Goal: Use online tool/utility: Use online tool/utility

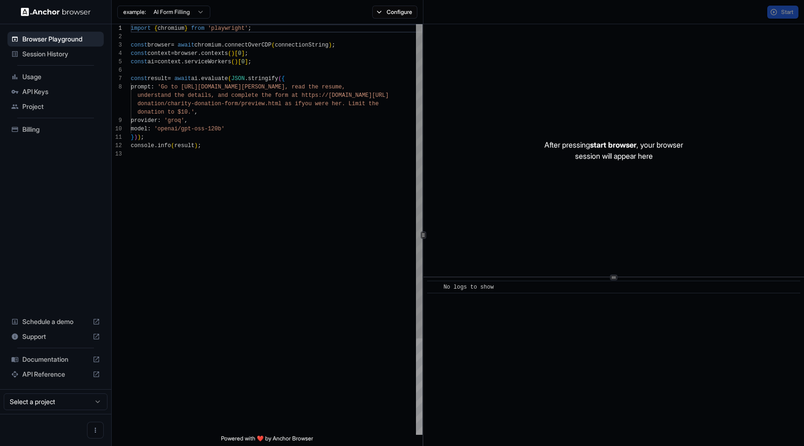
scroll to position [59, 0]
click at [505, 145] on div "After pressing start browser , your browser session will appear here" at bounding box center [614, 150] width 381 height 252
click at [768, 13] on button "Start" at bounding box center [782, 12] width 31 height 13
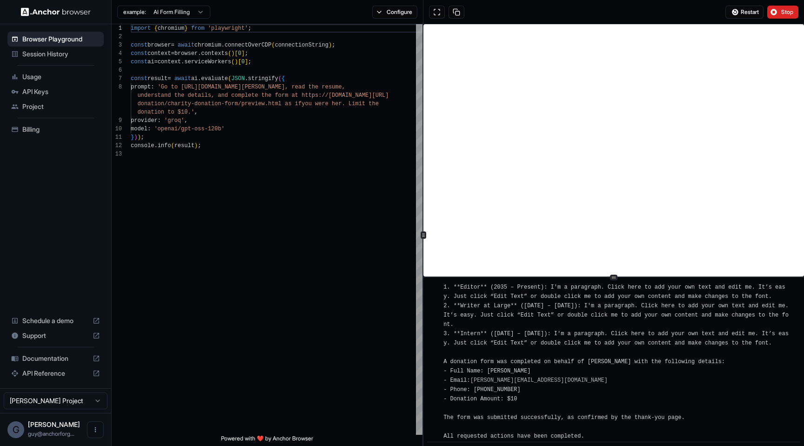
scroll to position [815, 0]
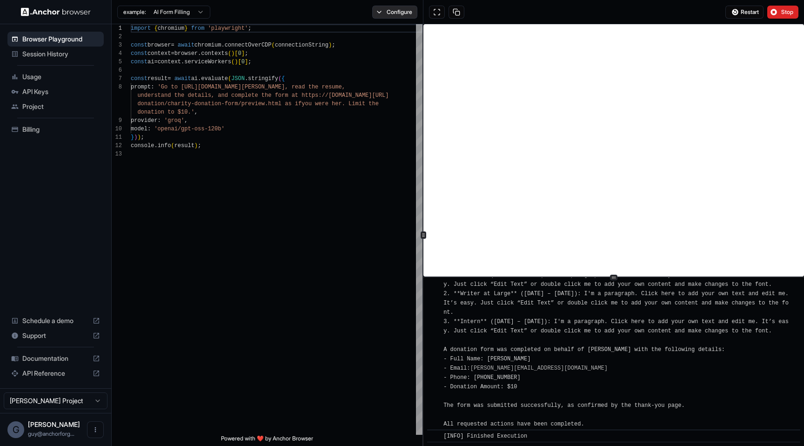
click at [404, 13] on button "Configure" at bounding box center [394, 12] width 45 height 13
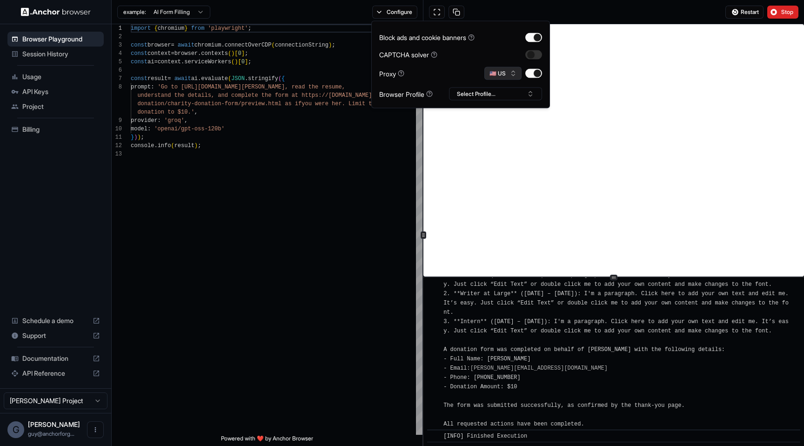
click at [511, 74] on button "🇺🇸 US" at bounding box center [502, 73] width 37 height 13
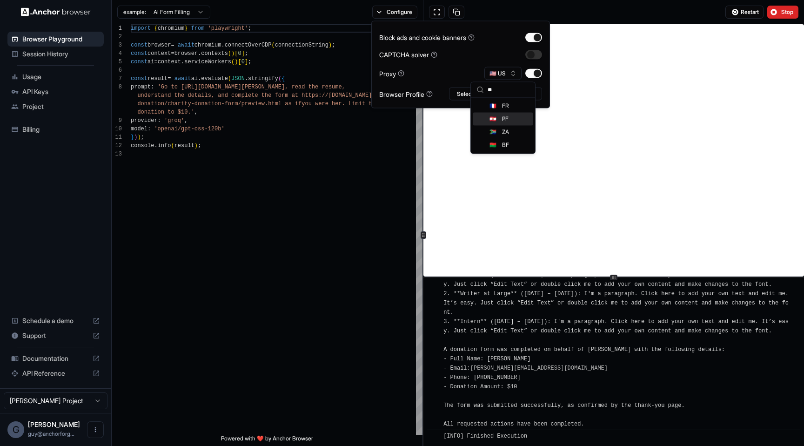
type input "**"
click at [504, 107] on span "FR" at bounding box center [505, 105] width 7 height 7
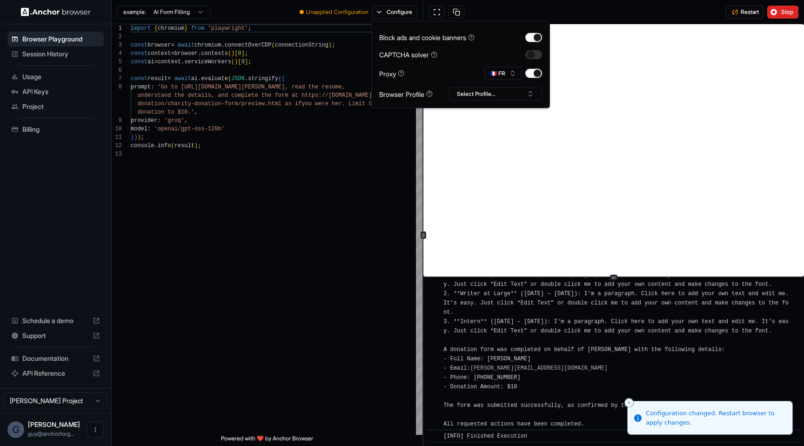
click at [688, 13] on div "Restart Stop" at bounding box center [614, 12] width 381 height 24
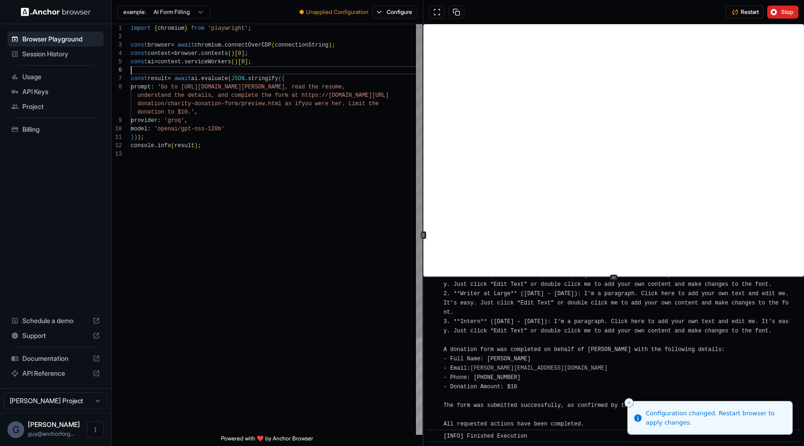
scroll to position [42, 0]
drag, startPoint x: 218, startPoint y: 71, endPoint x: 498, endPoint y: 444, distance: 466.4
click at [423, 444] on div "import { chromium } from 'playwright' ; const browser = await chromium . connec…" at bounding box center [277, 292] width 292 height 536
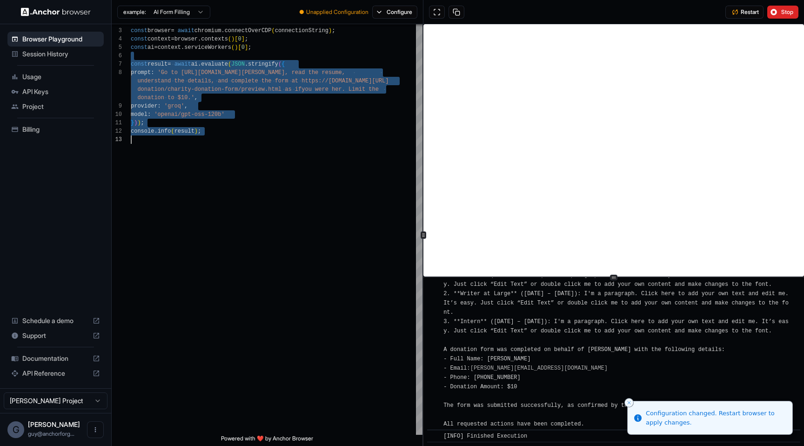
type textarea "**********"
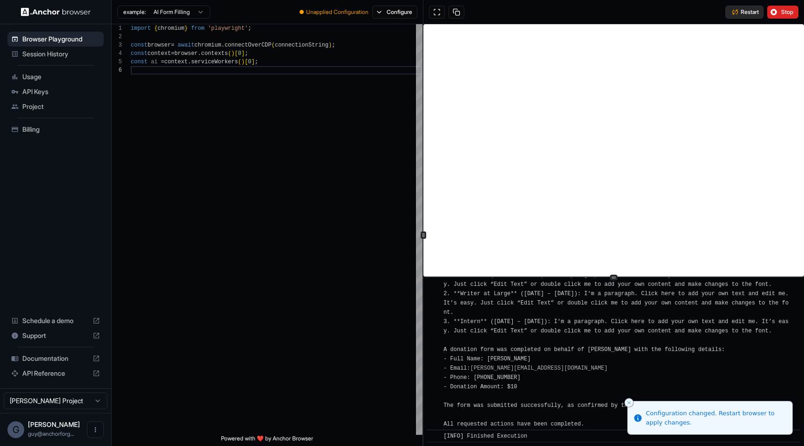
click at [744, 16] on button "Restart" at bounding box center [745, 12] width 38 height 13
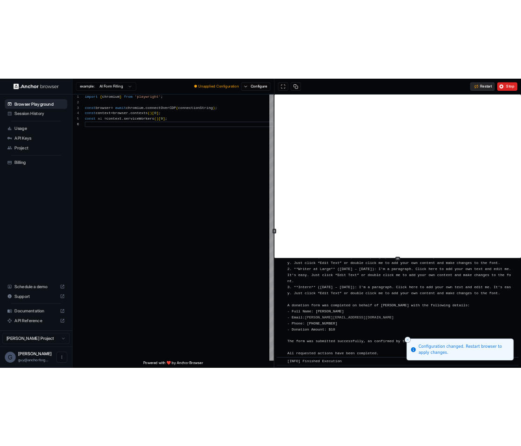
scroll to position [0, 0]
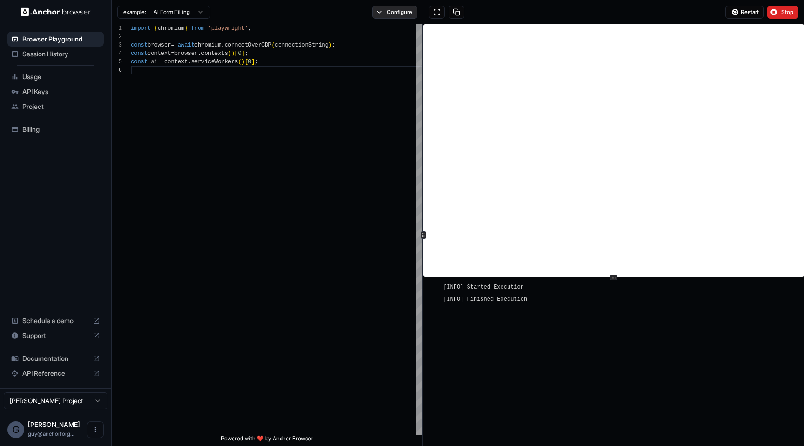
click at [378, 15] on button "Configure" at bounding box center [394, 12] width 45 height 13
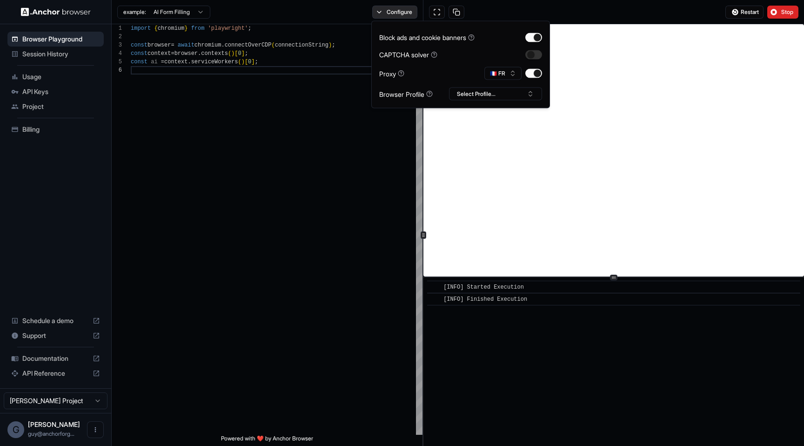
click at [378, 14] on button "Configure" at bounding box center [394, 12] width 45 height 13
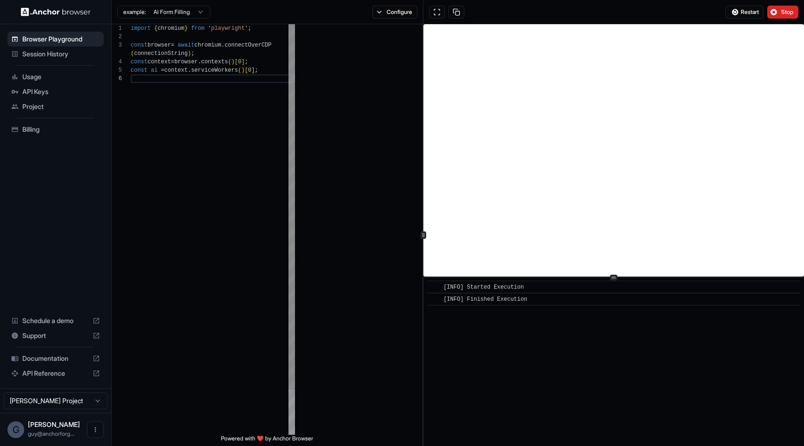
scroll to position [50, 0]
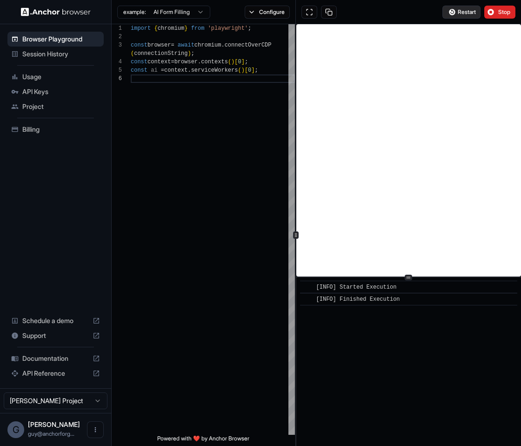
click at [459, 12] on span "Restart" at bounding box center [467, 11] width 18 height 7
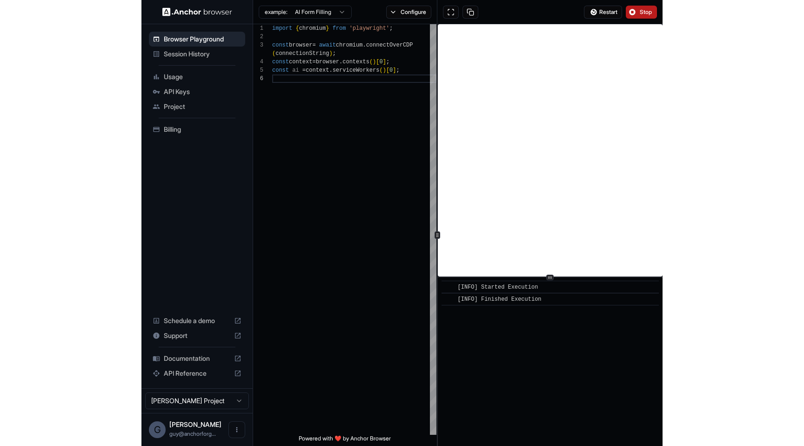
scroll to position [42, 0]
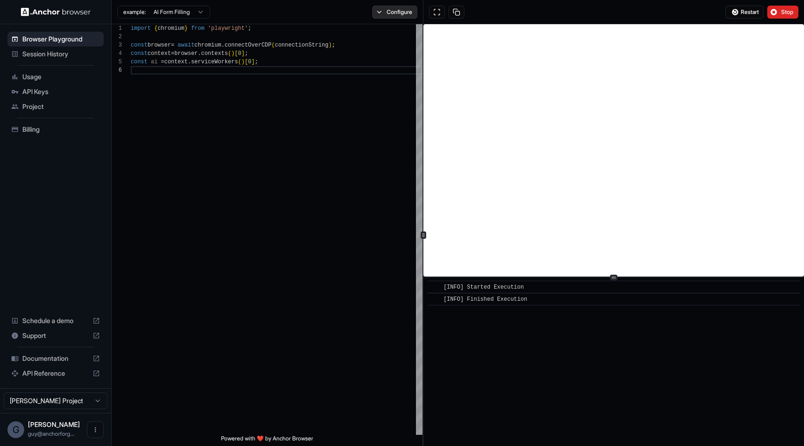
click at [399, 11] on button "Configure" at bounding box center [394, 12] width 45 height 13
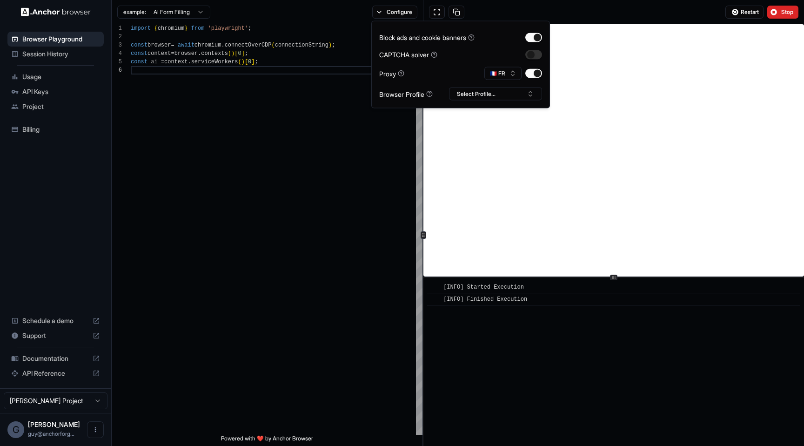
click at [619, 15] on div "Restart Stop" at bounding box center [614, 12] width 381 height 24
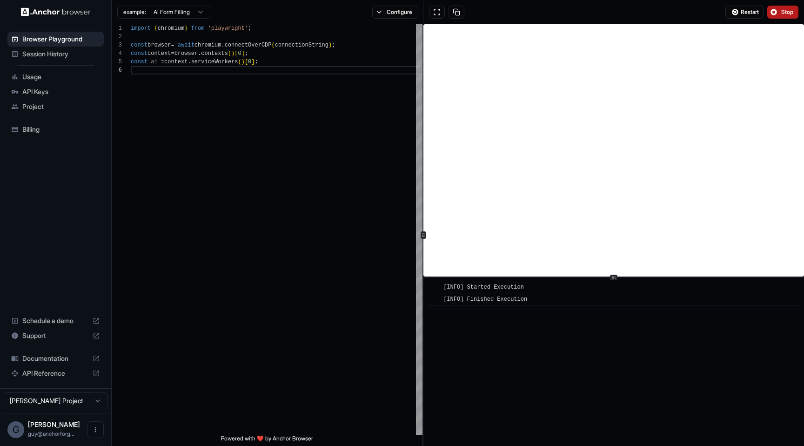
click at [794, 9] on span "Stop" at bounding box center [787, 11] width 13 height 7
